Goal: Communication & Community: Answer question/provide support

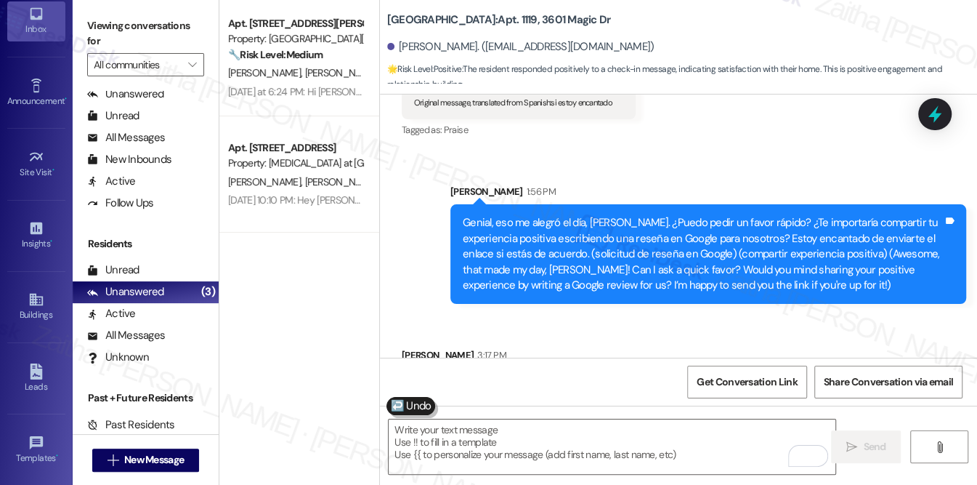
scroll to position [479, 0]
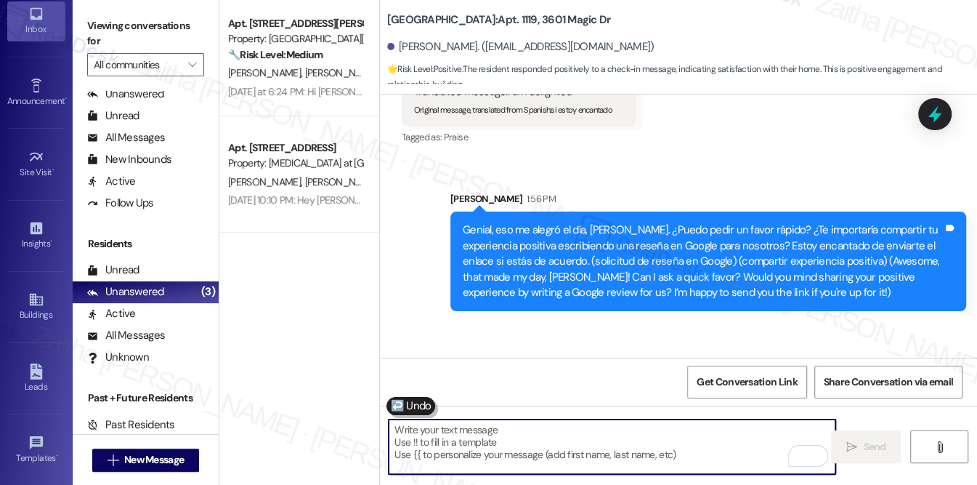
click at [431, 442] on textarea "To enrich screen reader interactions, please activate Accessibility in Grammarl…" at bounding box center [612, 446] width 447 height 54
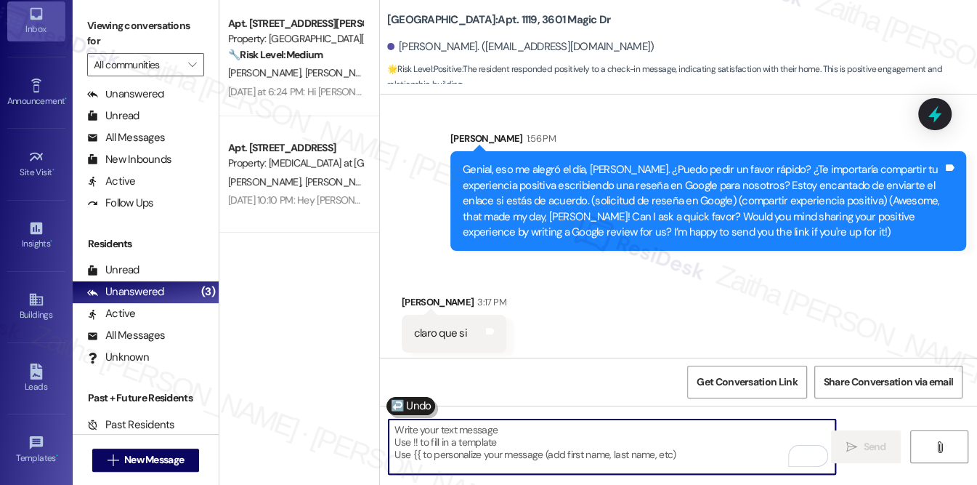
scroll to position [545, 0]
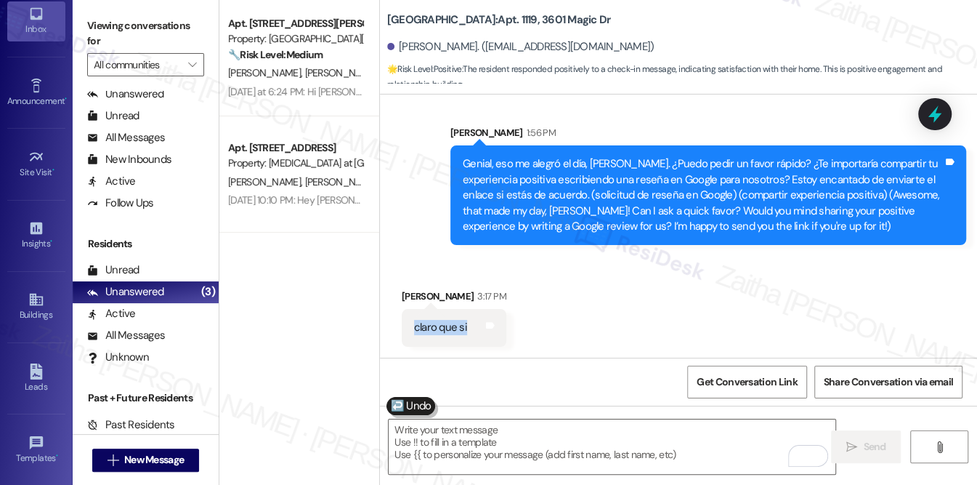
drag, startPoint x: 402, startPoint y: 332, endPoint x: 503, endPoint y: 332, distance: 100.3
click at [503, 332] on div "claro que si Tags and notes" at bounding box center [454, 327] width 105 height 37
copy div "claro que si Tags and notes"
click at [620, 318] on div "Received via SMS [PERSON_NAME] 3:17 PM claro que si Tags and notes" at bounding box center [678, 306] width 597 height 101
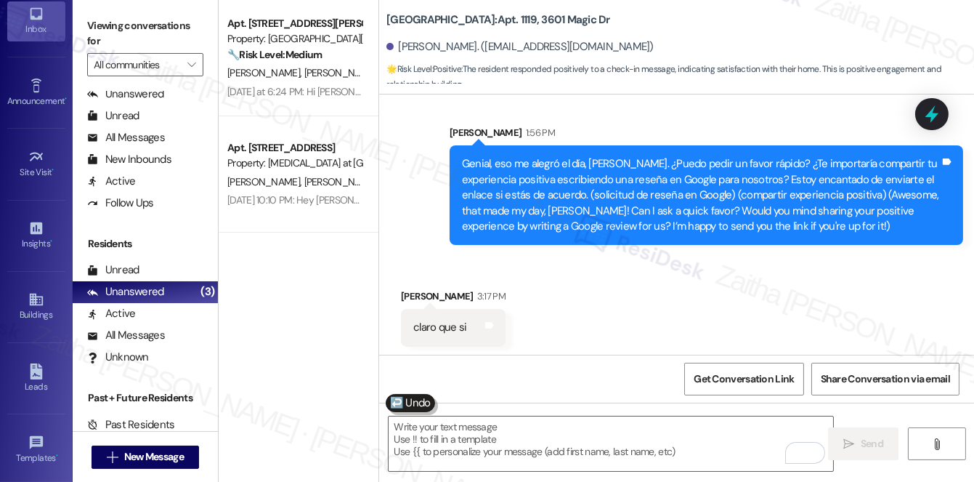
scroll to position [260, 0]
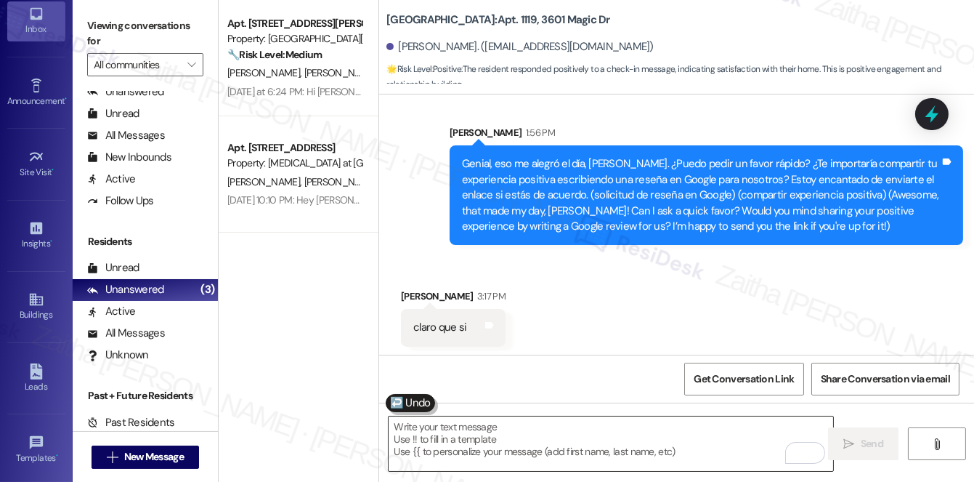
click at [449, 430] on textarea "To enrich screen reader interactions, please activate Accessibility in Grammarl…" at bounding box center [611, 443] width 445 height 54
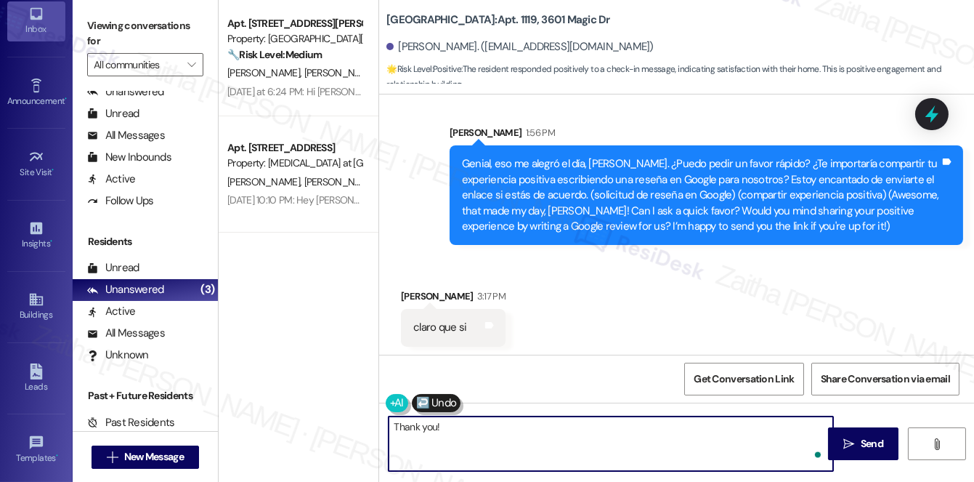
paste textarea "You may leave your review at your convenience. I would also appreciate it if yo…"
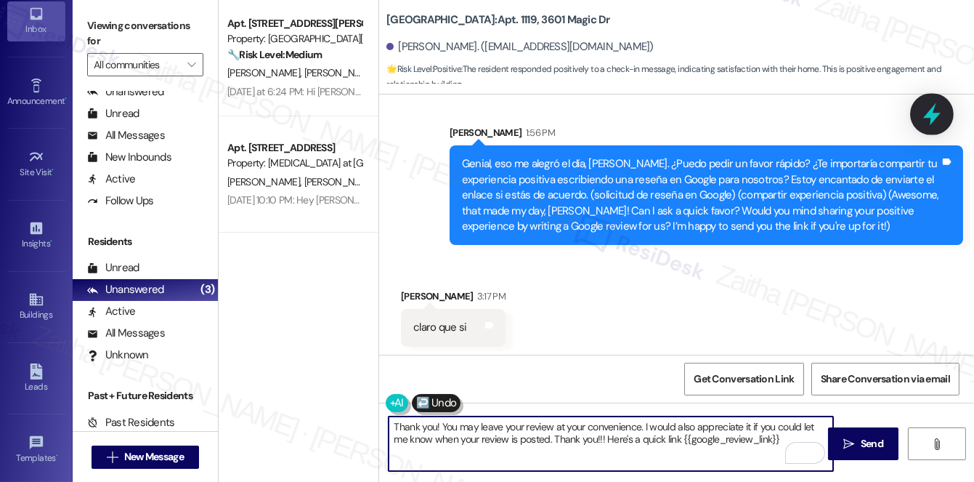
type textarea "Thank you! You may leave your review at your convenience. I would also apprecia…"
click at [926, 116] on icon at bounding box center [931, 114] width 17 height 23
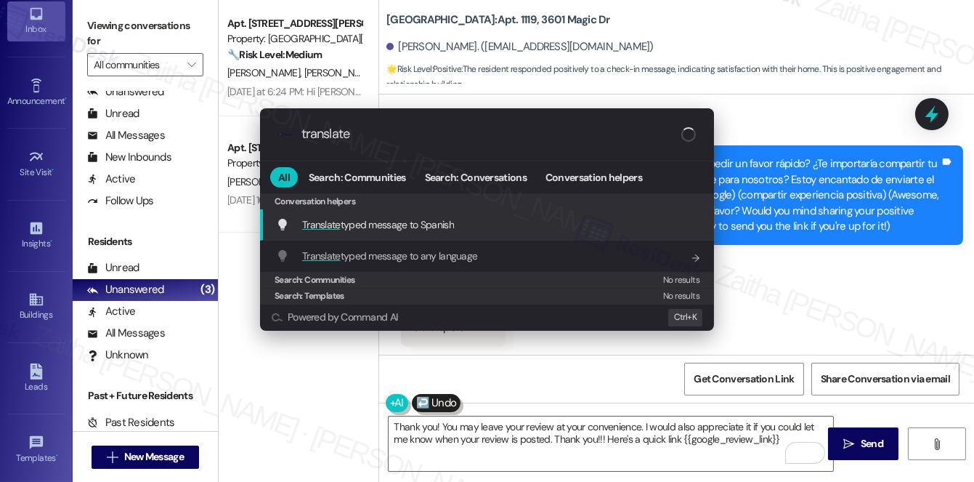
type input "translate"
click at [426, 229] on span "Translate typed message to Spanish" at bounding box center [378, 224] width 152 height 13
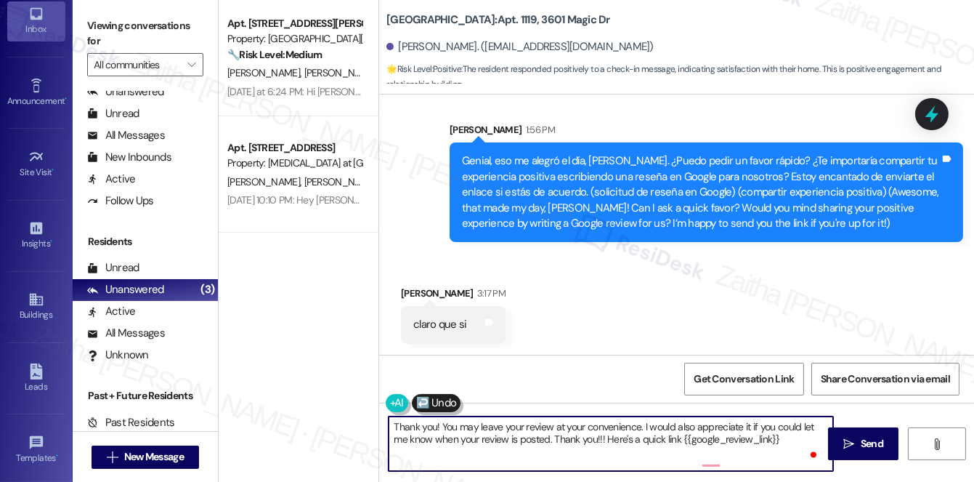
scroll to position [0, 0]
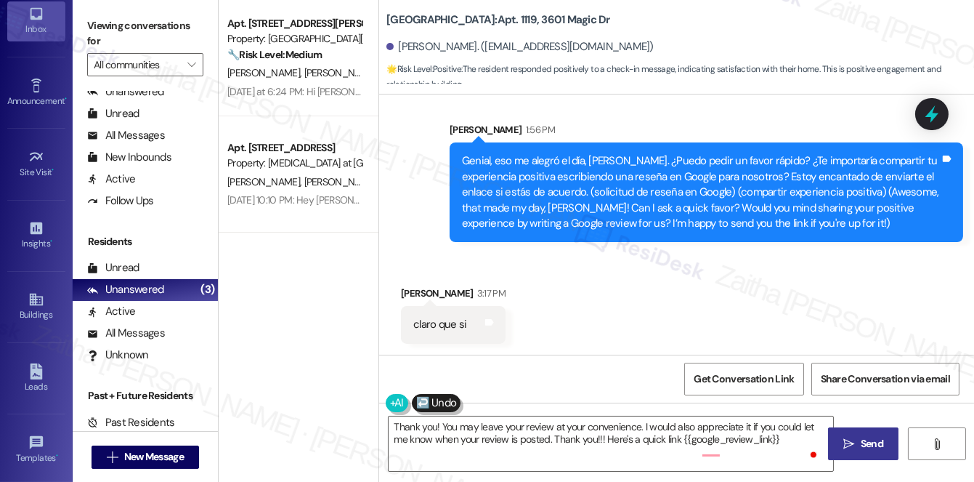
click at [861, 441] on span "Send" at bounding box center [872, 443] width 23 height 15
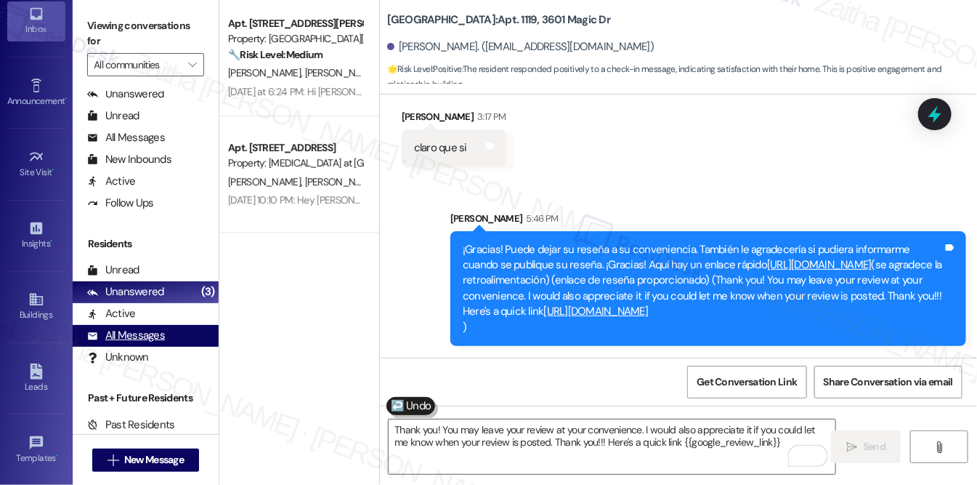
click at [139, 332] on div "All Messages" at bounding box center [126, 335] width 78 height 15
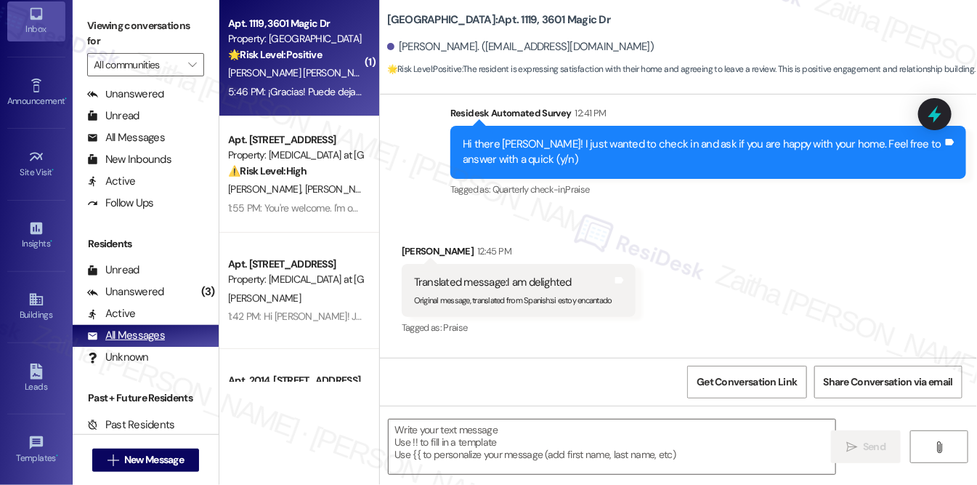
type textarea "Fetching suggested responses. Please feel free to read through the conversation…"
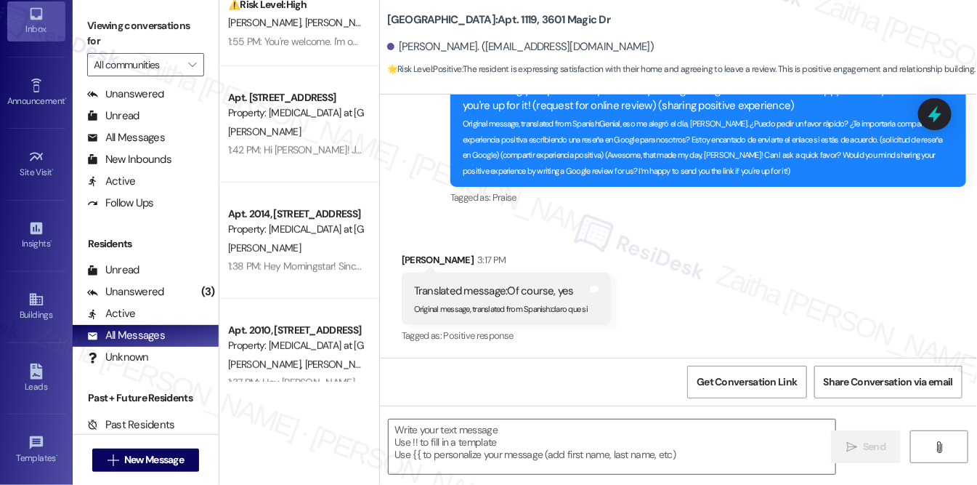
scroll to position [198, 0]
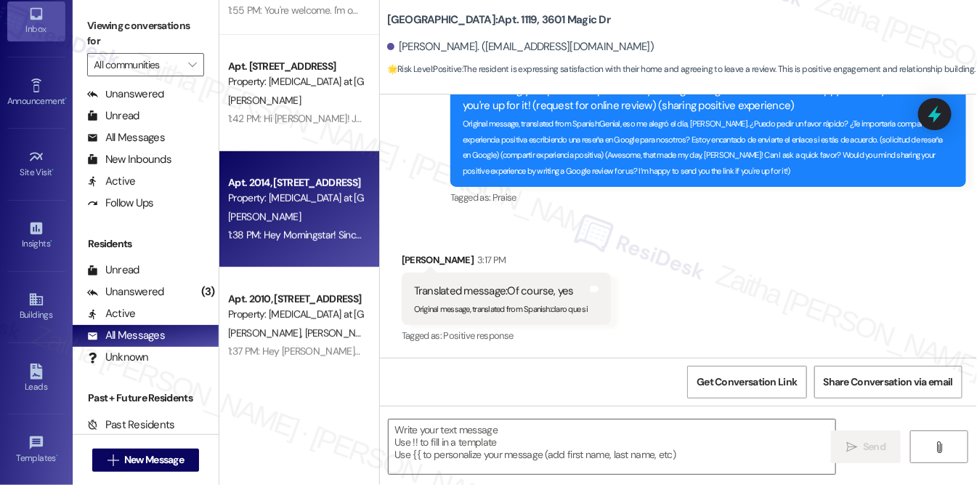
click at [338, 217] on div "[PERSON_NAME]" at bounding box center [295, 217] width 137 height 18
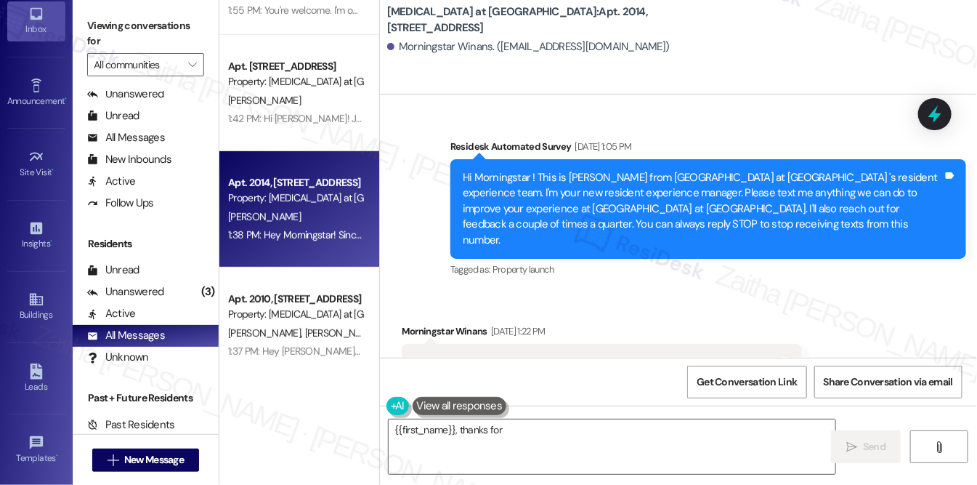
scroll to position [14234, 0]
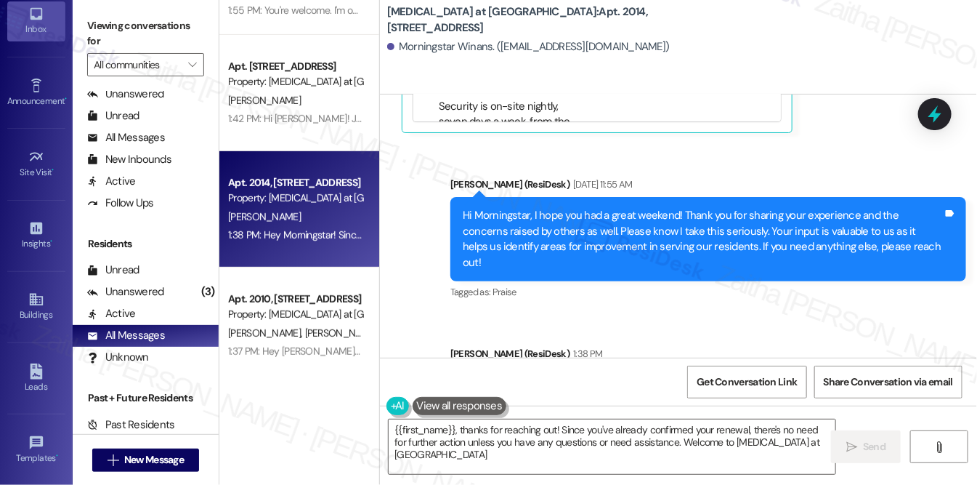
type textarea "{{first_name}}, thanks for reaching out! Since you've already confirmed your re…"
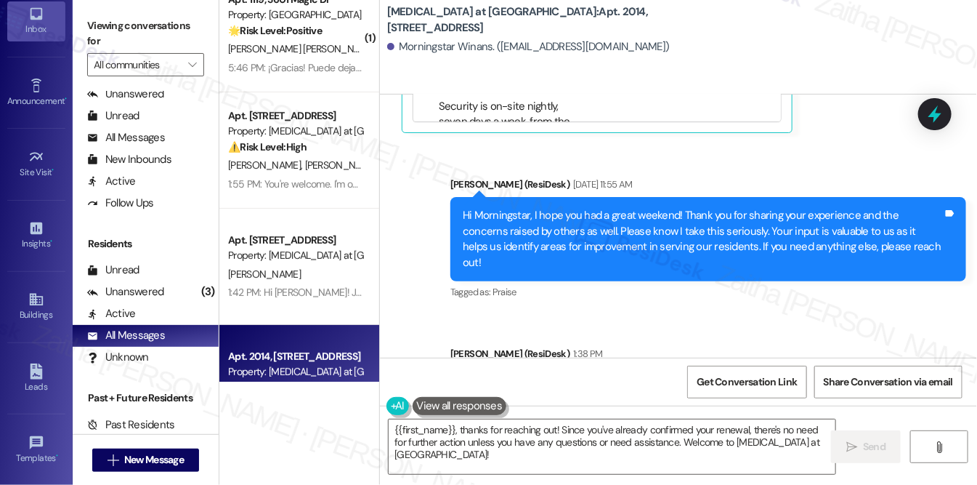
scroll to position [0, 0]
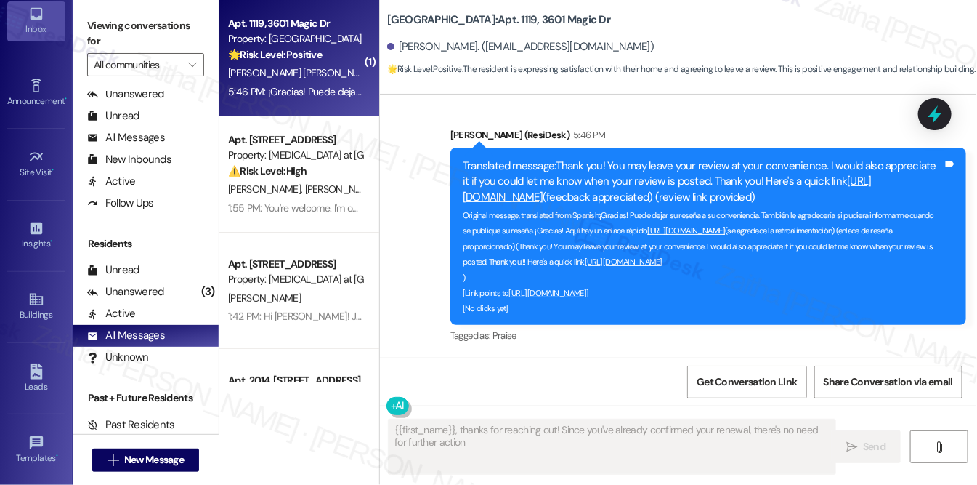
scroll to position [897, 0]
type textarea "{{first_name}}, thanks for reaching out! Since you've already confirmed your re…"
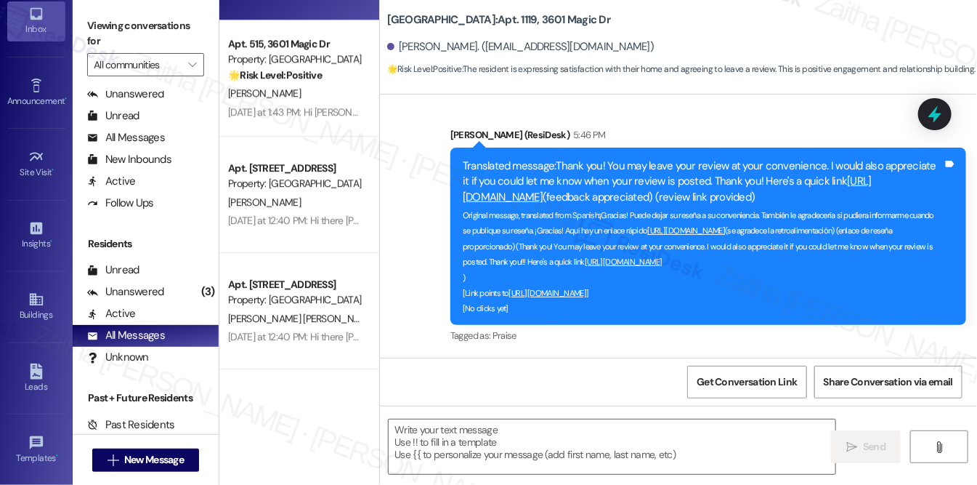
scroll to position [1651, 0]
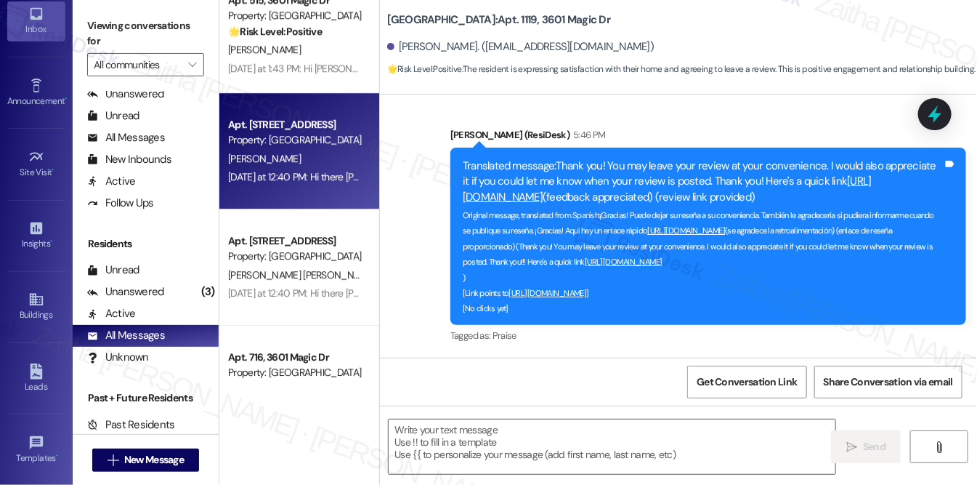
click at [312, 151] on div "[PERSON_NAME]" at bounding box center [295, 159] width 137 height 18
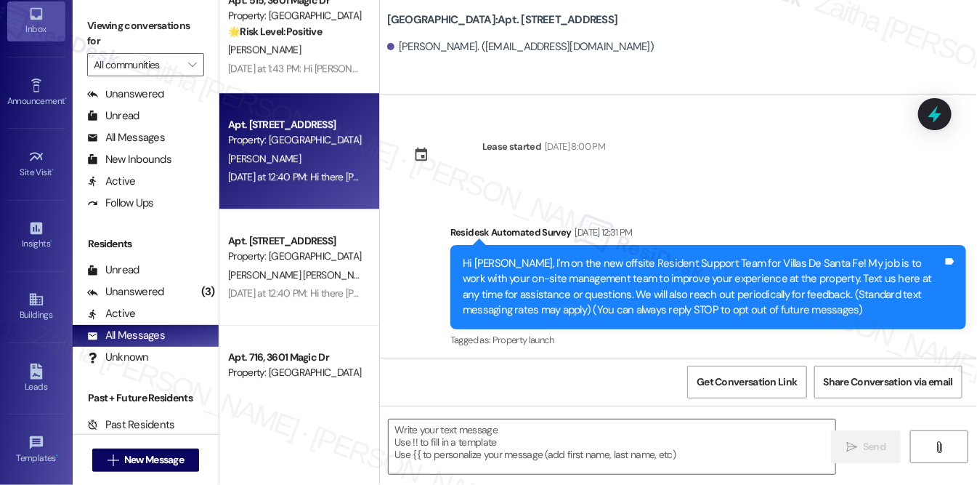
type textarea "Fetching suggested responses. Please feel free to read through the conversation…"
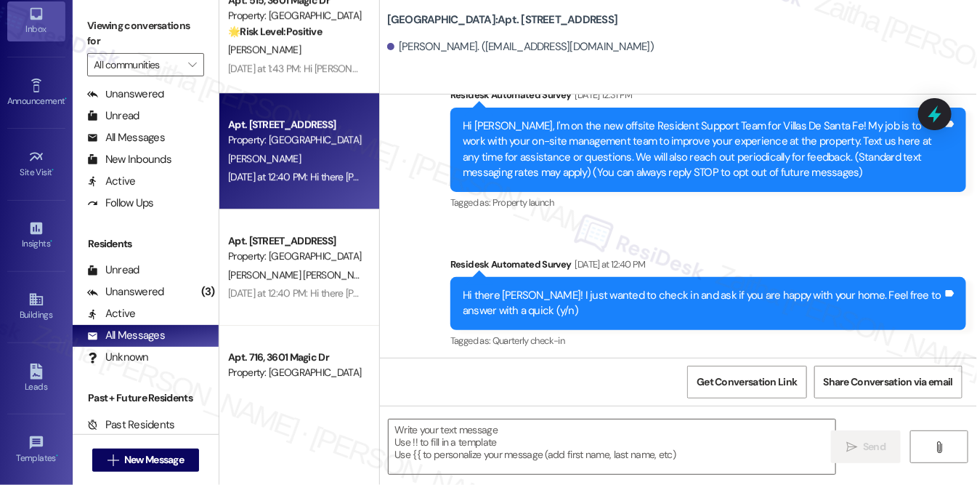
scroll to position [142, 0]
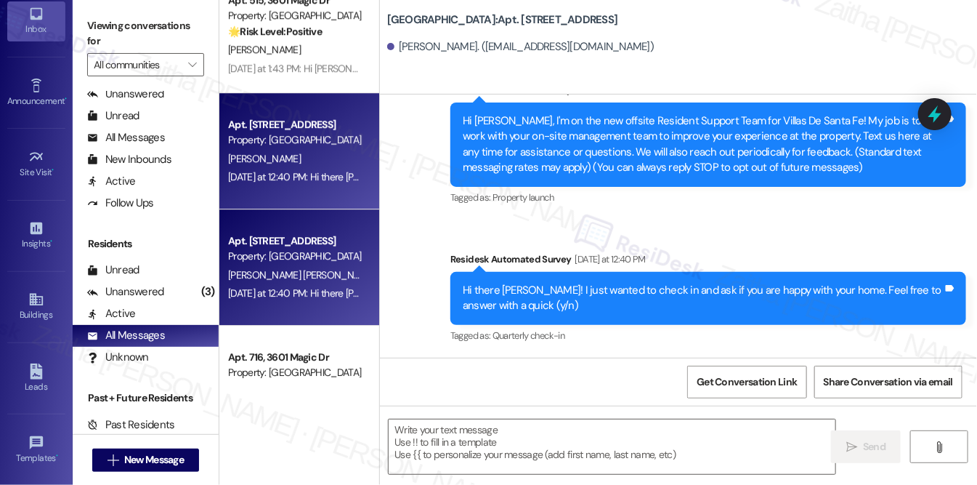
click at [294, 281] on div "[PERSON_NAME] [PERSON_NAME] Y. [PERSON_NAME]" at bounding box center [295, 275] width 137 height 18
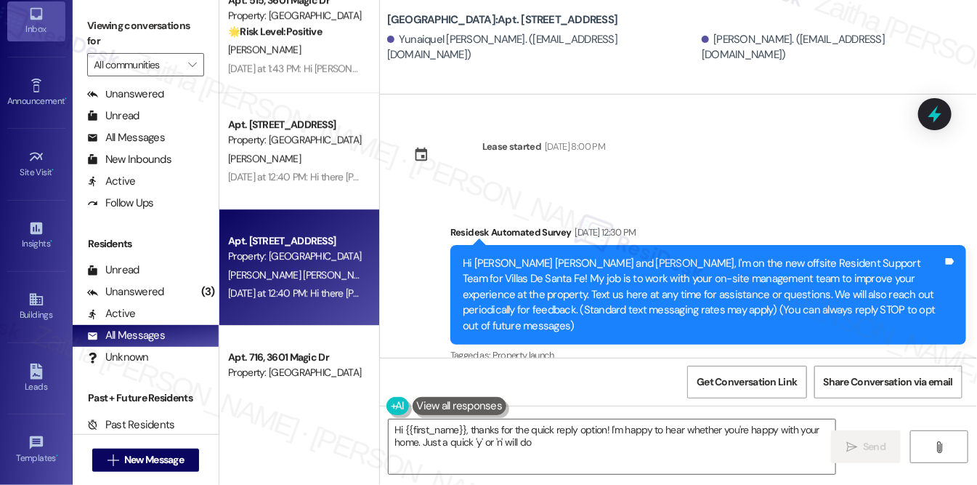
type textarea "Hi {{first_name}}, thanks for the quick reply option! I'm happy to hear whether…"
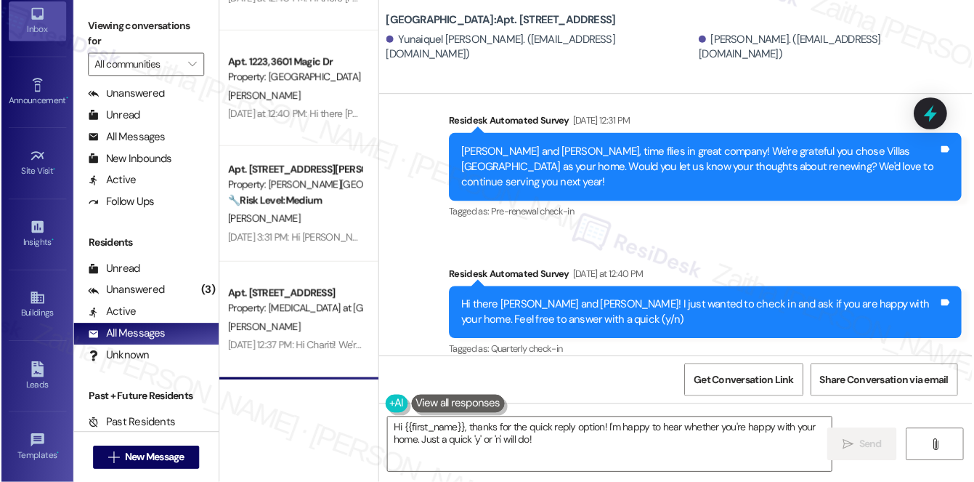
scroll to position [2113, 0]
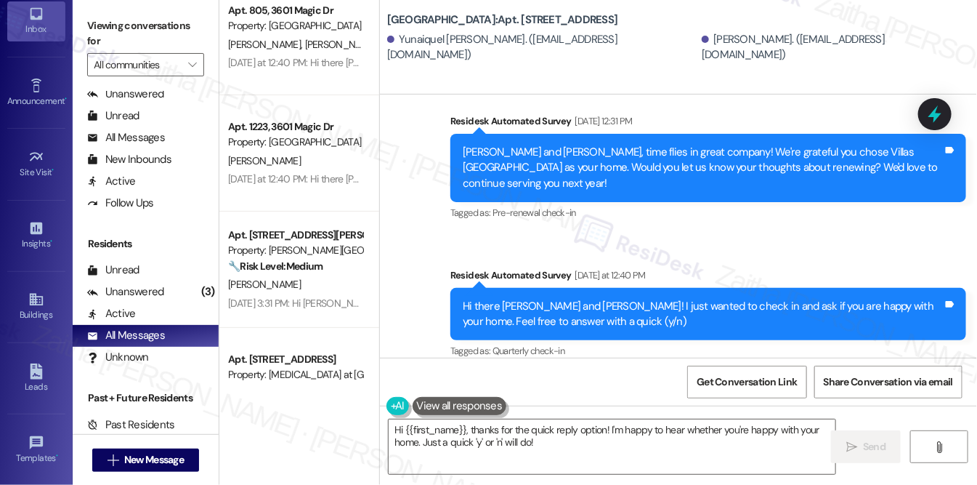
drag, startPoint x: 386, startPoint y: 15, endPoint x: 471, endPoint y: 16, distance: 85.0
click at [471, 16] on b "Villas De Santa Fe: Apt. 416, 3601 Magic Dr" at bounding box center [502, 19] width 231 height 15
copy b "[GEOGRAPHIC_DATA]:"
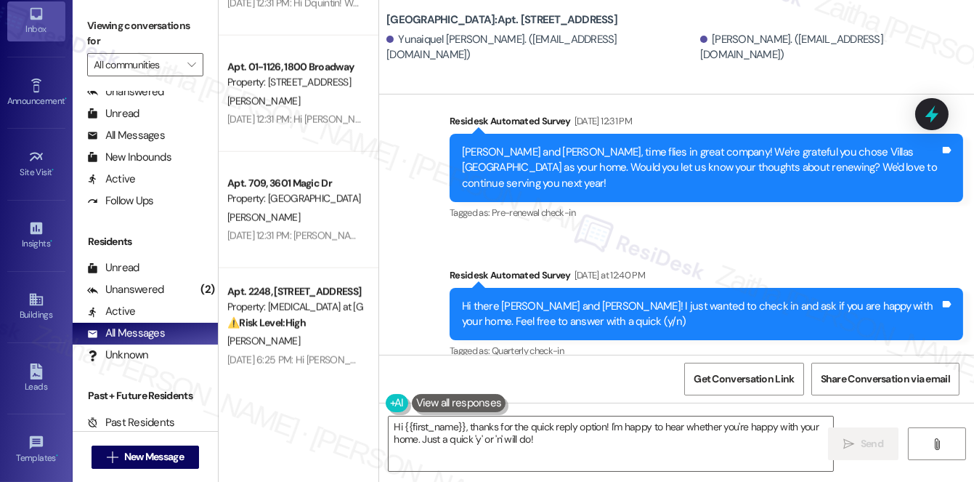
scroll to position [3434, 0]
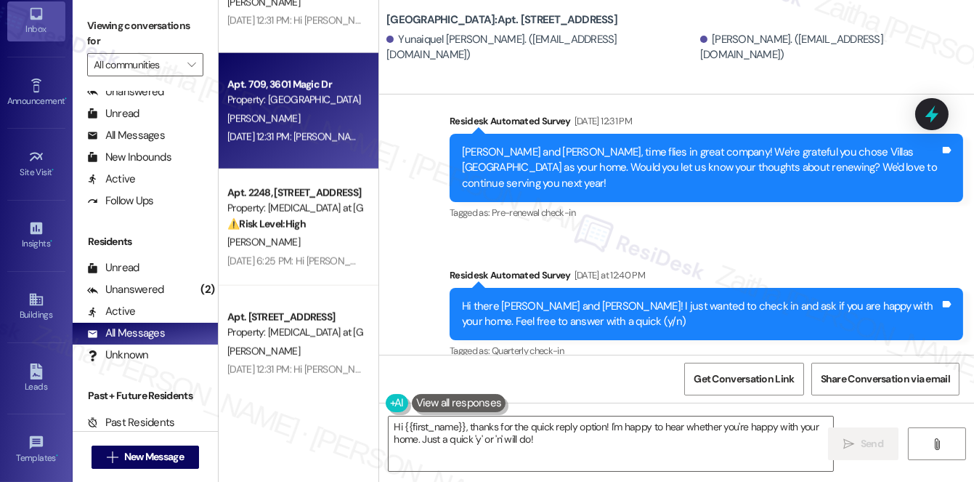
click at [333, 116] on div "[PERSON_NAME]" at bounding box center [294, 119] width 137 height 18
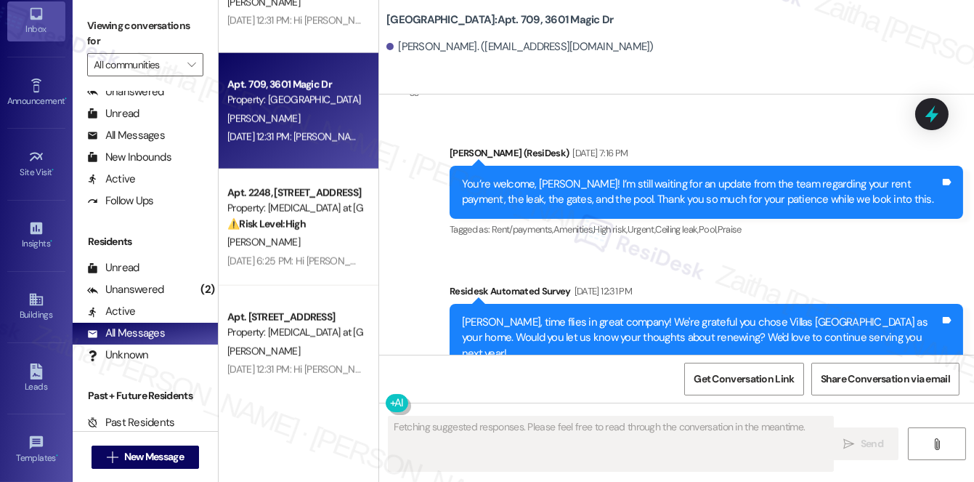
scroll to position [1599, 0]
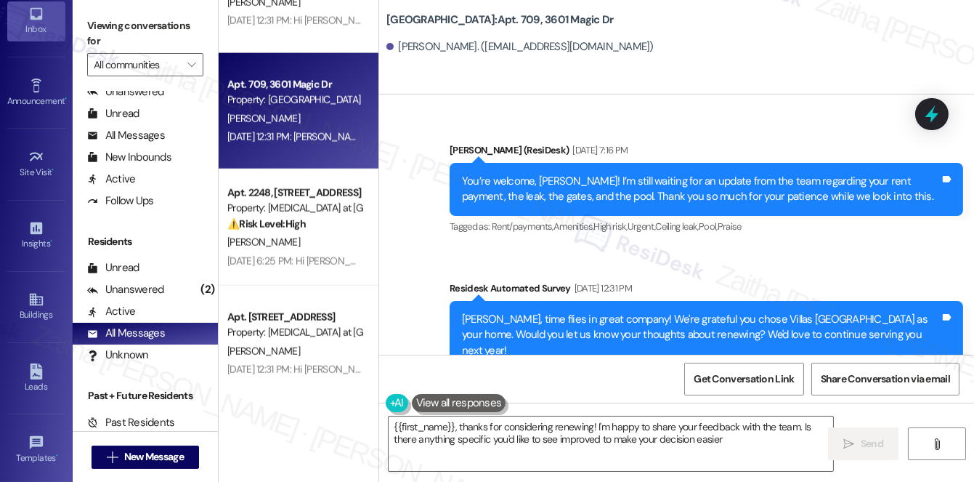
type textarea "{{first_name}}, thanks for considering renewing! I'm happy to share your feedba…"
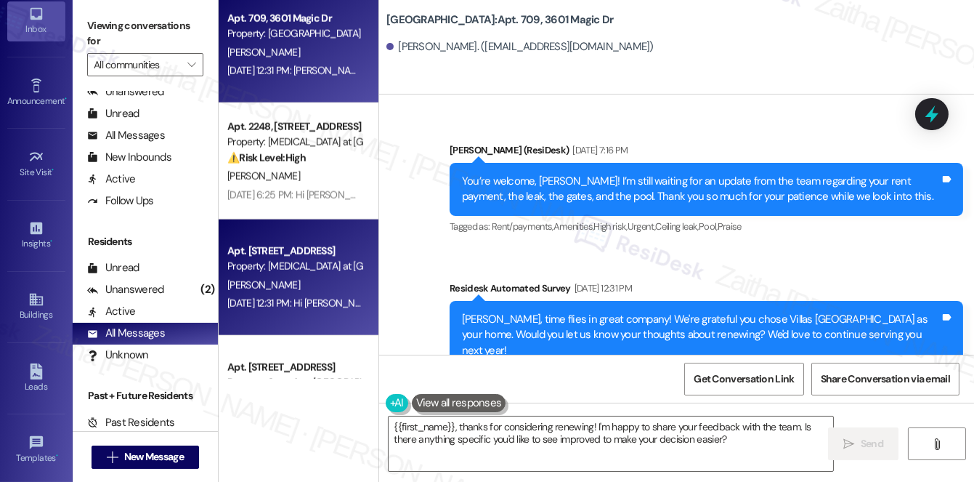
scroll to position [3566, 0]
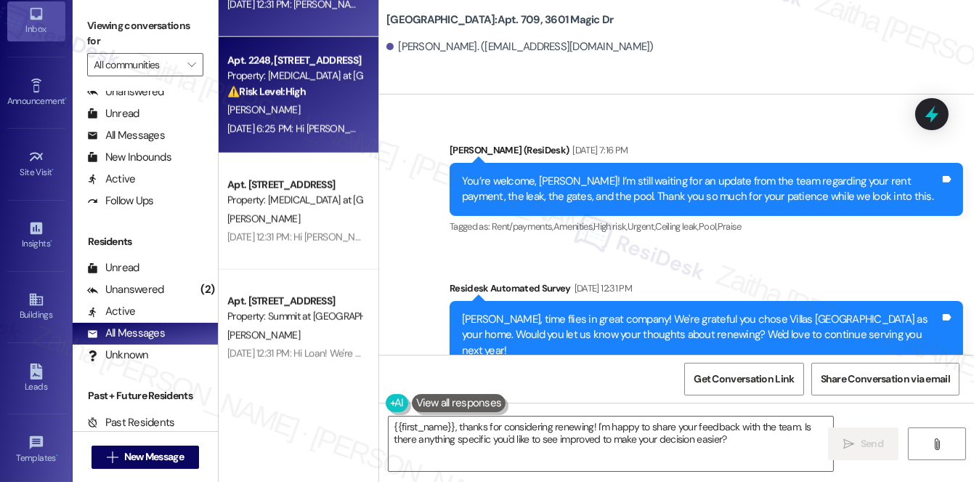
click at [325, 109] on div "[PERSON_NAME]" at bounding box center [294, 110] width 137 height 18
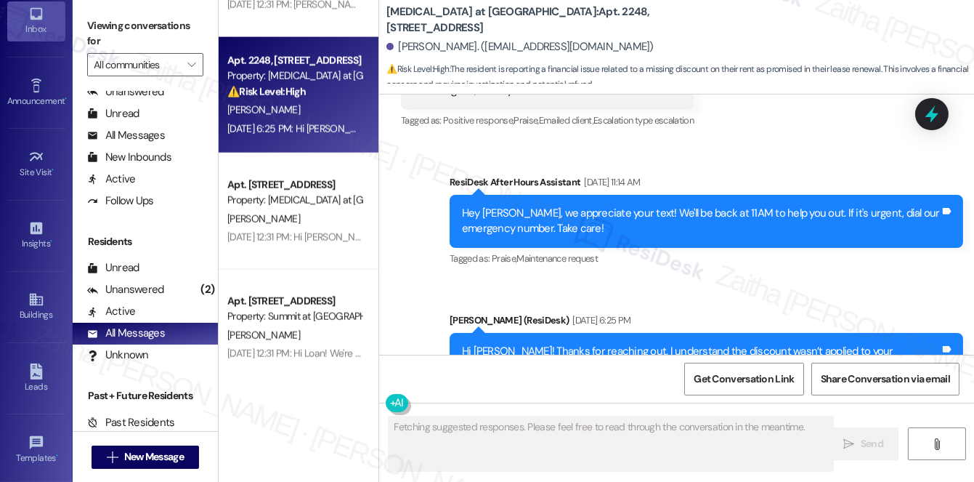
scroll to position [3288, 0]
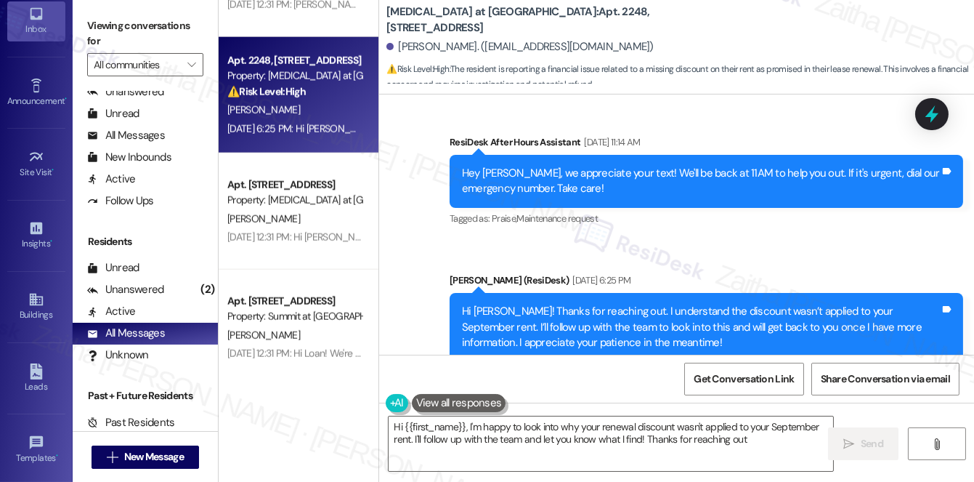
type textarea "Hi {{first_name}}, I'm happy to look into why your renewal discount wasn't appl…"
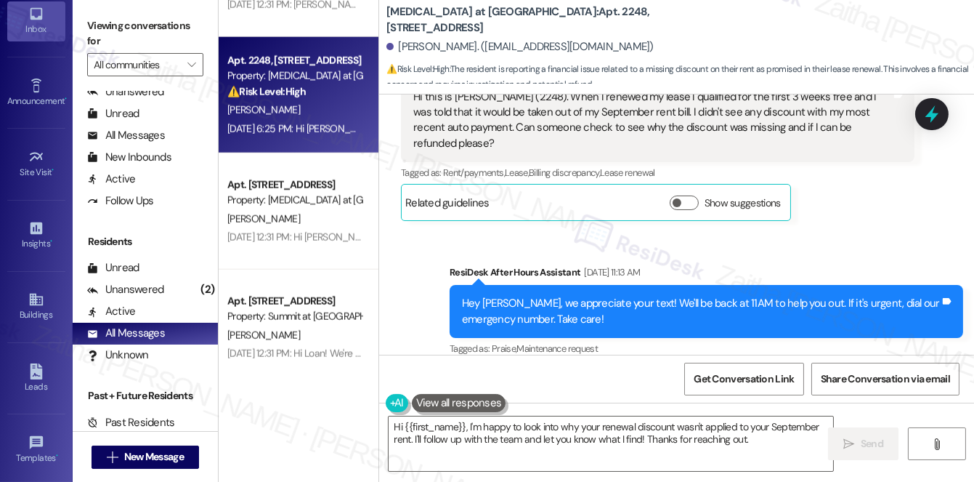
scroll to position [2902, 0]
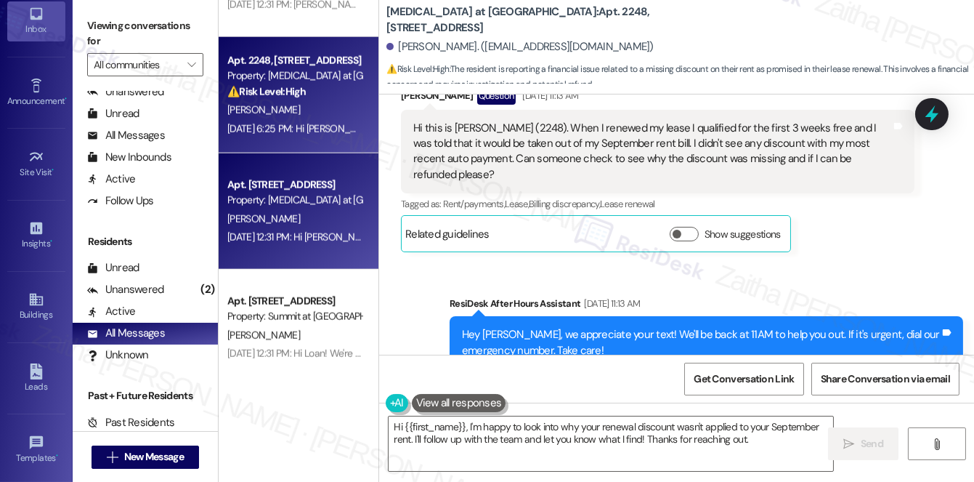
click at [308, 251] on div "Apt. [STREET_ADDRESS] Property: [MEDICAL_DATA] at [GEOGRAPHIC_DATA] [PERSON_NAM…" at bounding box center [299, 211] width 160 height 116
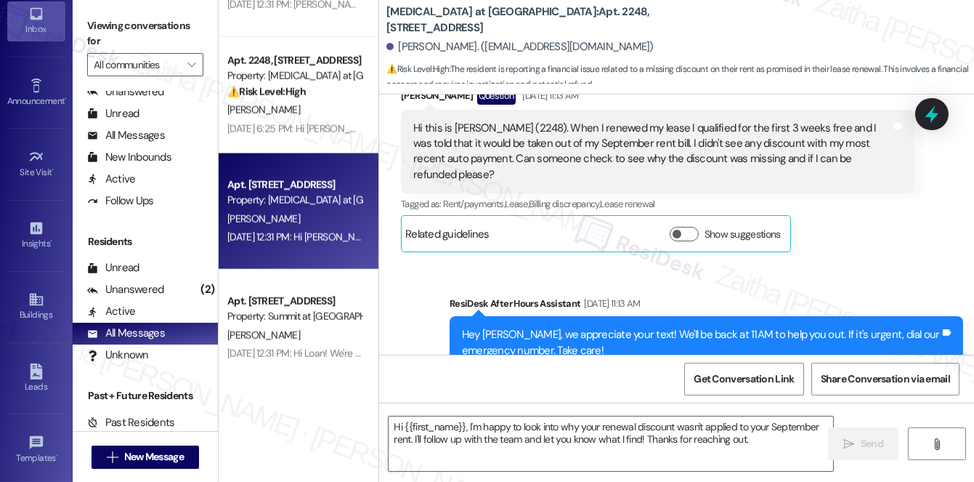
type textarea "Fetching suggested responses. Please feel free to read through the conversation…"
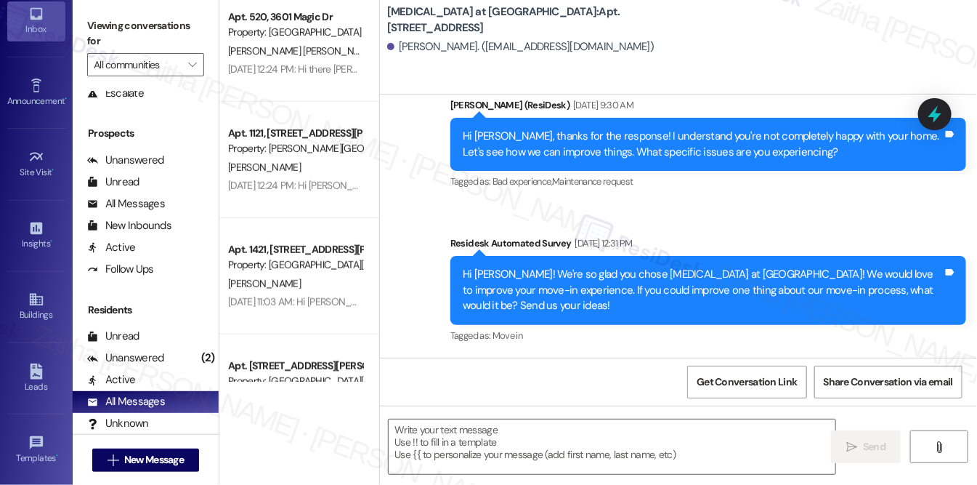
scroll to position [4622, 0]
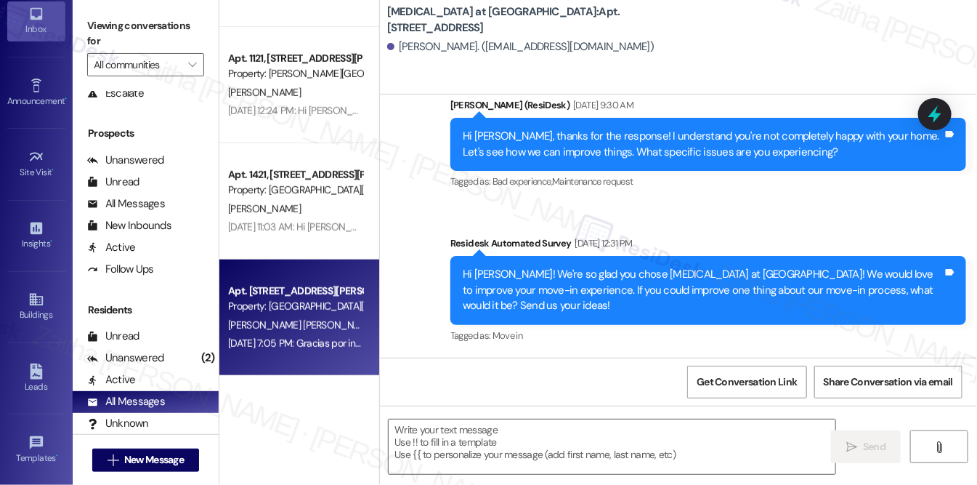
click at [308, 322] on div "[PERSON_NAME] [PERSON_NAME]" at bounding box center [295, 325] width 137 height 18
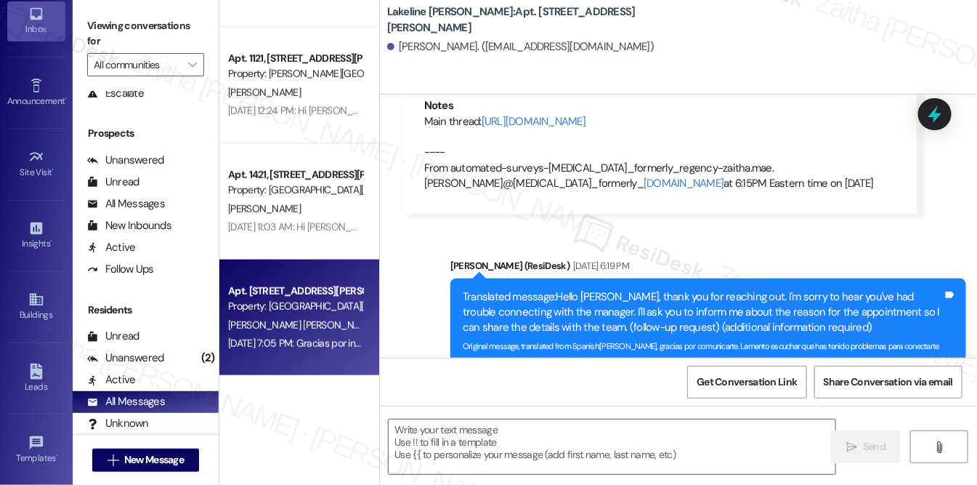
type textarea "Fetching suggested responses. Please feel free to read through the conversation…"
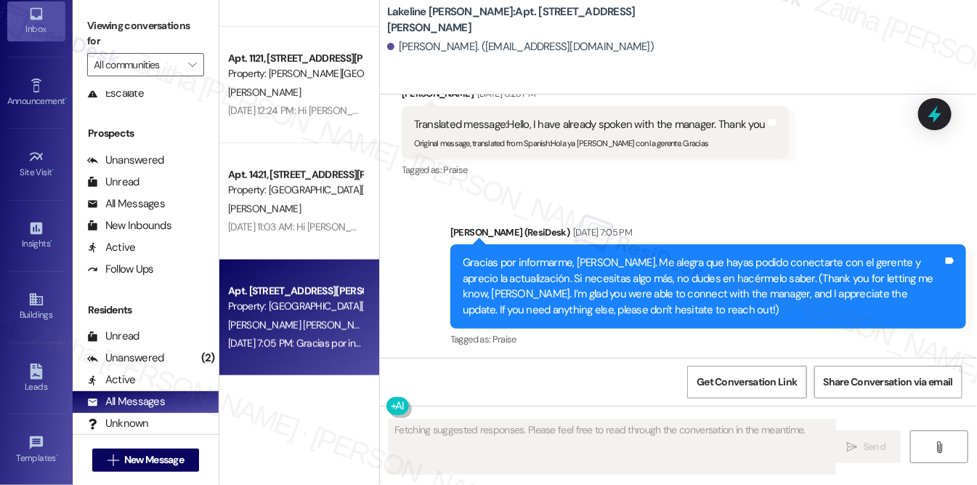
scroll to position [644, 0]
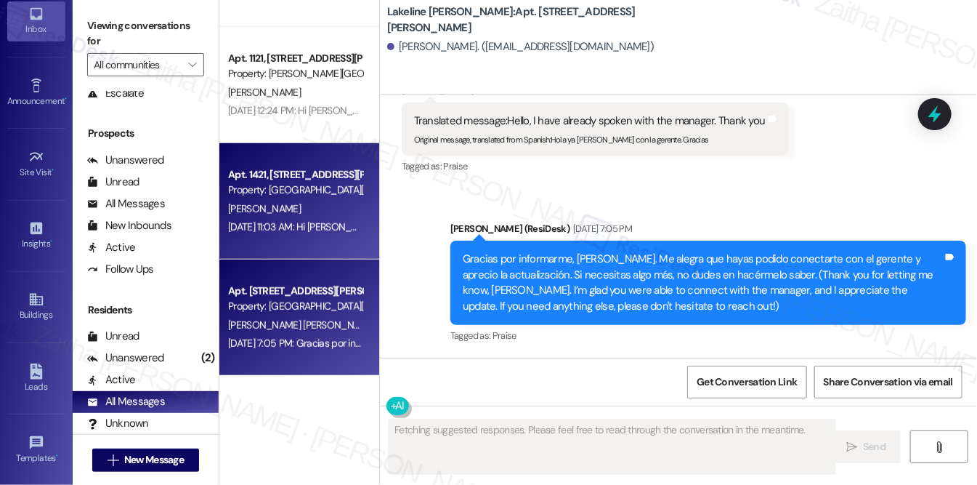
click at [309, 206] on div "[PERSON_NAME]" at bounding box center [295, 209] width 137 height 18
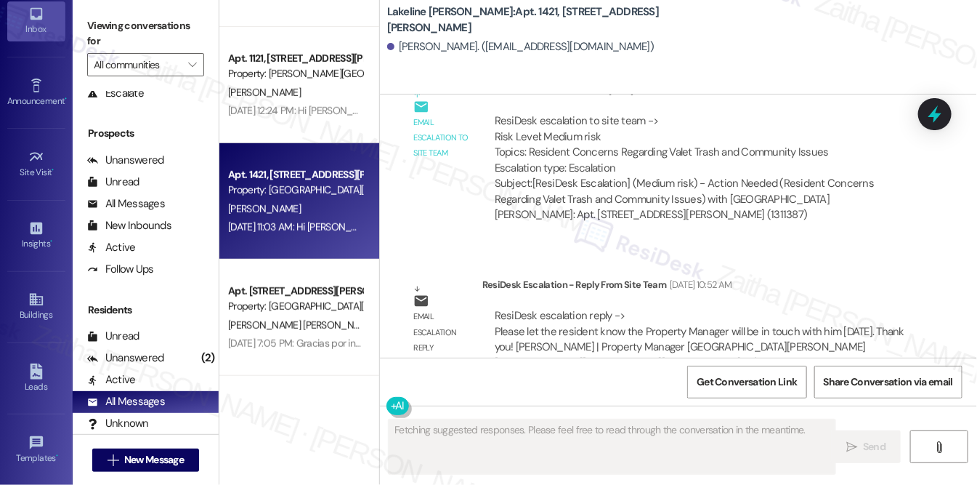
scroll to position [10112, 0]
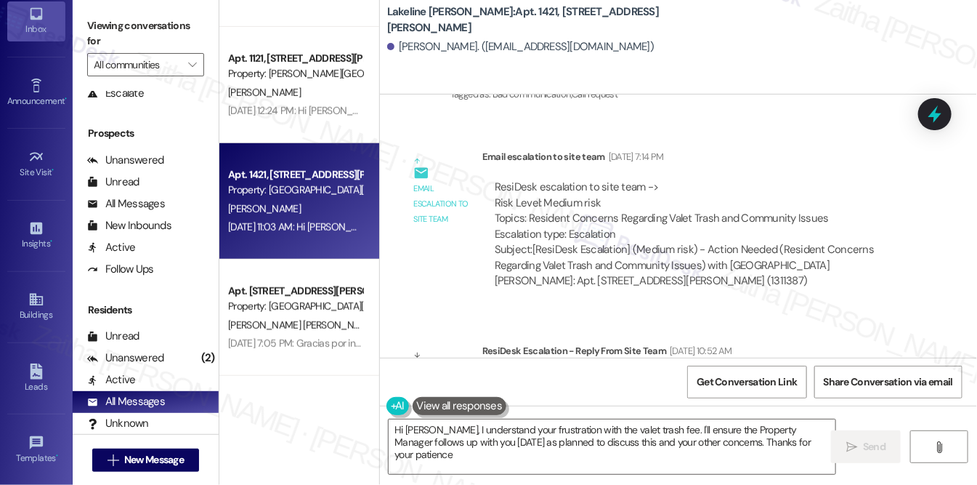
type textarea "Hi [PERSON_NAME], I understand your frustration with the valet trash fee. I'll …"
drag, startPoint x: 647, startPoint y: 251, endPoint x: 455, endPoint y: 135, distance: 223.9
click at [455, 138] on div "Email escalation to site team Email escalation to site team [DATE] 7:14 PM Resi…" at bounding box center [660, 224] width 538 height 173
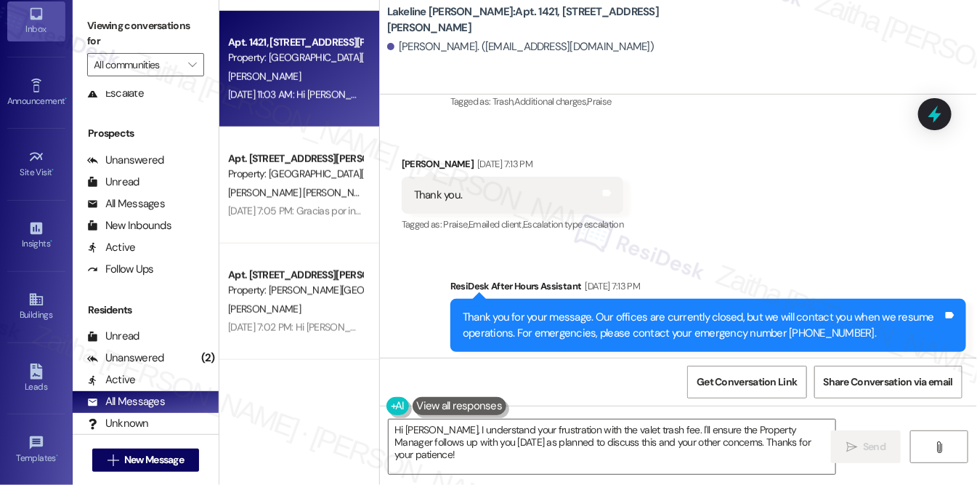
scroll to position [9783, 0]
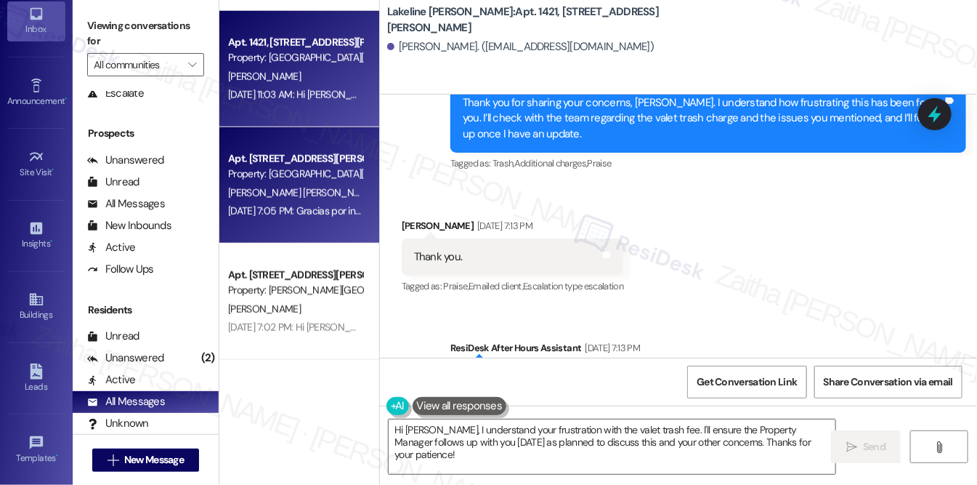
click at [329, 193] on div "[PERSON_NAME] [PERSON_NAME]" at bounding box center [295, 193] width 137 height 18
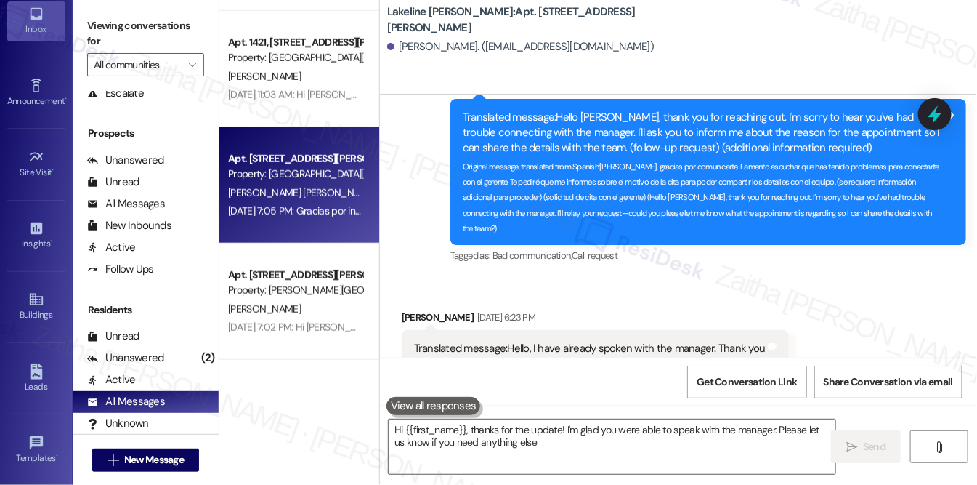
type textarea "Hi {{first_name}}, thanks for the update! I'm glad you were able to speak with …"
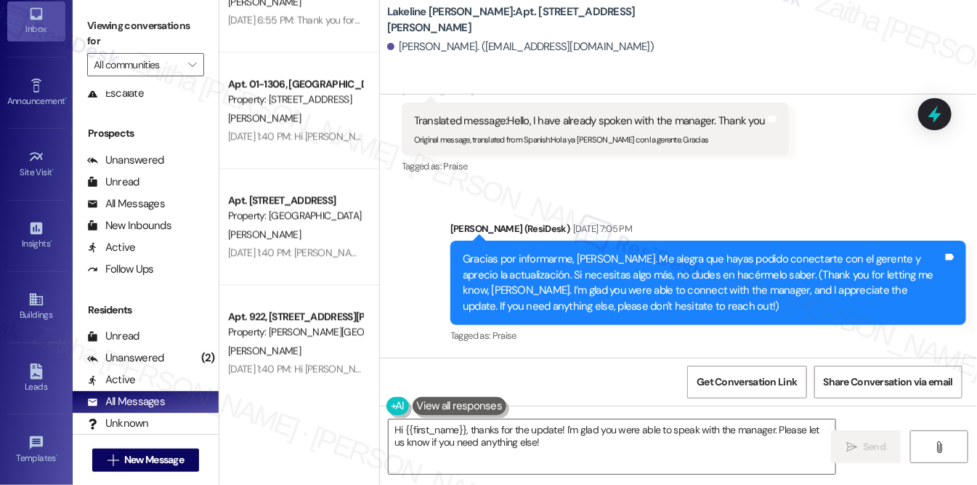
scroll to position [5430, 0]
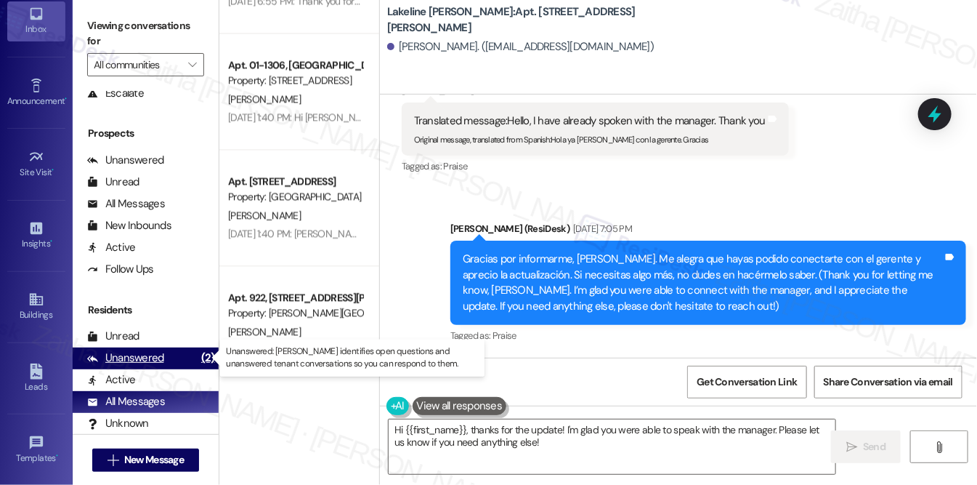
click at [137, 359] on div "Unanswered" at bounding box center [125, 357] width 77 height 15
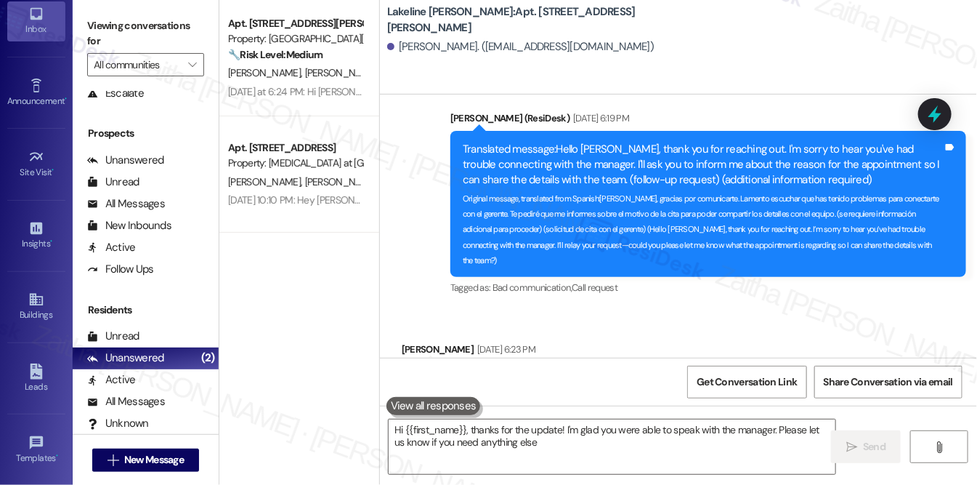
type textarea "Hi {{first_name}}, thanks for the update! I'm glad you were able to speak with …"
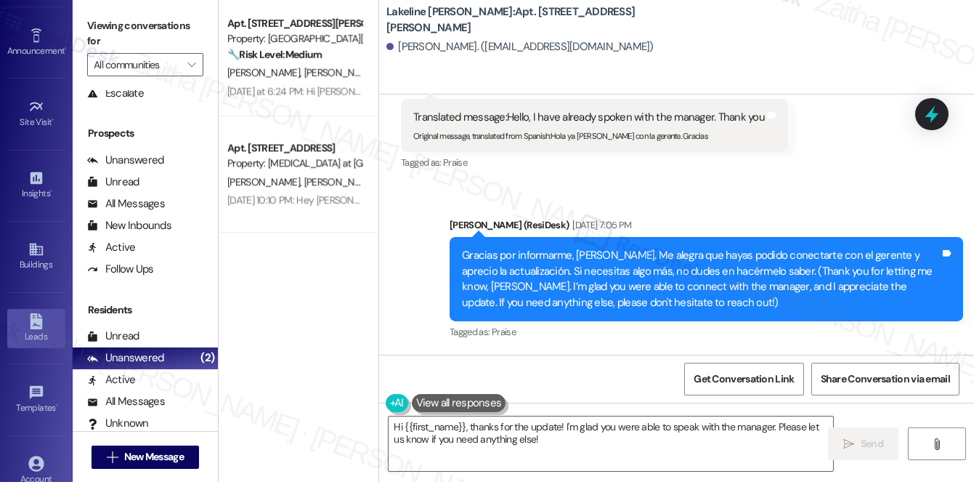
scroll to position [198, 0]
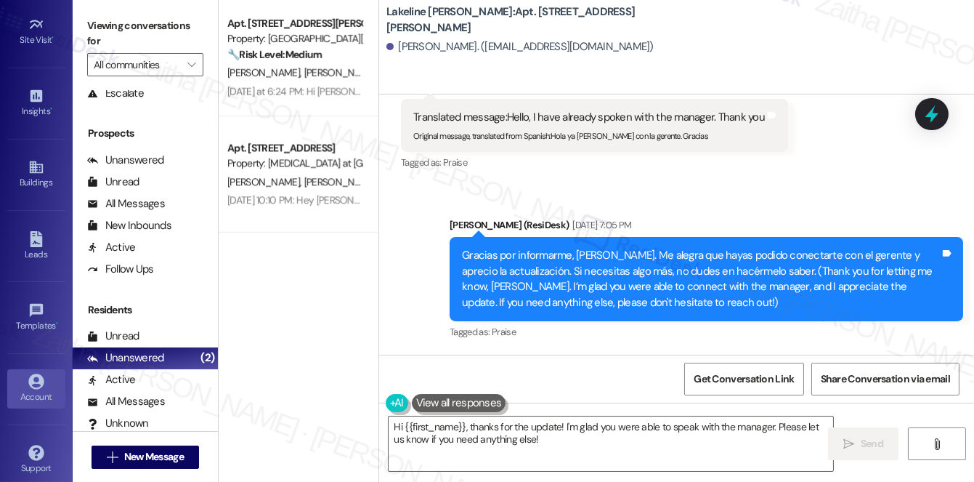
click at [35, 383] on icon at bounding box center [35, 380] width 15 height 15
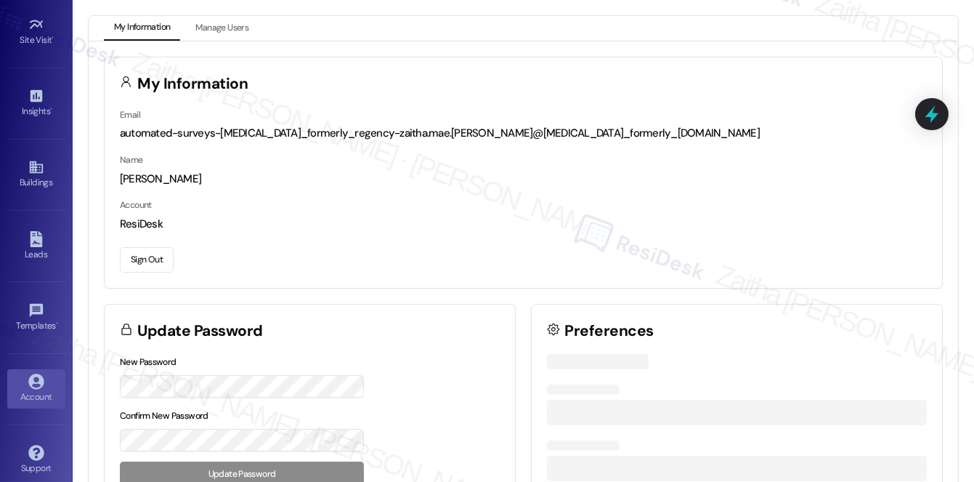
click at [137, 266] on button "Sign Out" at bounding box center [147, 259] width 54 height 25
